Goal: Information Seeking & Learning: Compare options

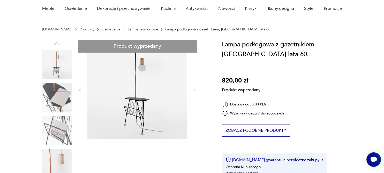
scroll to position [55, 0]
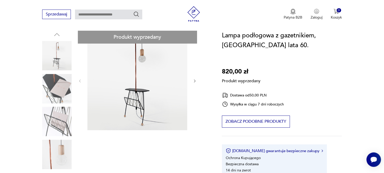
click at [64, 88] on div "Produkt wyprzedany Opis produktu Lampa podłogowa z gazetnikiem, Polska lata 60.…" at bounding box center [125, 170] width 167 height 278
click at [67, 124] on div "Produkt wyprzedany Opis produktu Lampa podłogowa z gazetnikiem, Polska lata 60.…" at bounding box center [125, 170] width 167 height 278
click at [110, 101] on div "Produkt wyprzedany Opis produktu Lampa podłogowa z gazetnikiem, Polska lata 60.…" at bounding box center [125, 170] width 167 height 278
click at [163, 95] on div "Produkt wyprzedany Opis produktu Lampa podłogowa z gazetnikiem, Polska lata 60.…" at bounding box center [125, 170] width 167 height 278
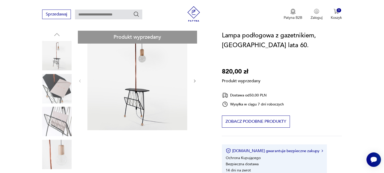
click at [197, 78] on div "Produkt wyprzedany Opis produktu Lampa podłogowa z gazetnikiem, Polska lata 60.…" at bounding box center [125, 170] width 167 height 278
click at [196, 82] on div "Produkt wyprzedany Opis produktu Lampa podłogowa z gazetnikiem, Polska lata 60.…" at bounding box center [125, 170] width 167 height 278
click at [180, 82] on div "Produkt wyprzedany Opis produktu Lampa podłogowa z gazetnikiem, Polska lata 60.…" at bounding box center [125, 170] width 167 height 278
click at [179, 82] on div "Produkt wyprzedany Opis produktu Lampa podłogowa z gazetnikiem, Polska lata 60.…" at bounding box center [125, 170] width 167 height 278
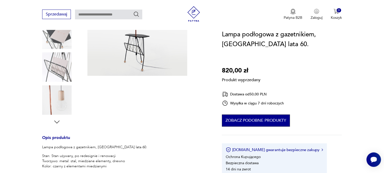
click at [263, 122] on button "Zobacz podobne produkty" at bounding box center [256, 121] width 68 height 12
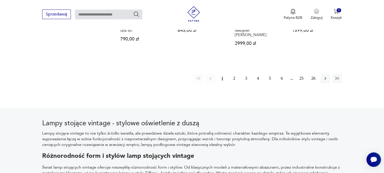
scroll to position [491, 0]
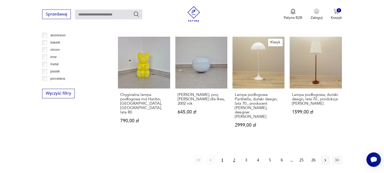
click at [232, 156] on button "2" at bounding box center [233, 160] width 9 height 9
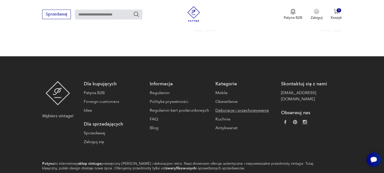
scroll to position [627, 0]
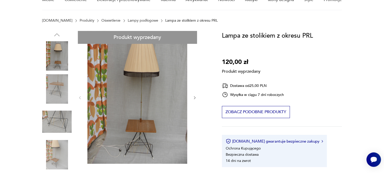
scroll to position [55, 0]
